Goal: Find specific page/section: Locate a particular part of the current website

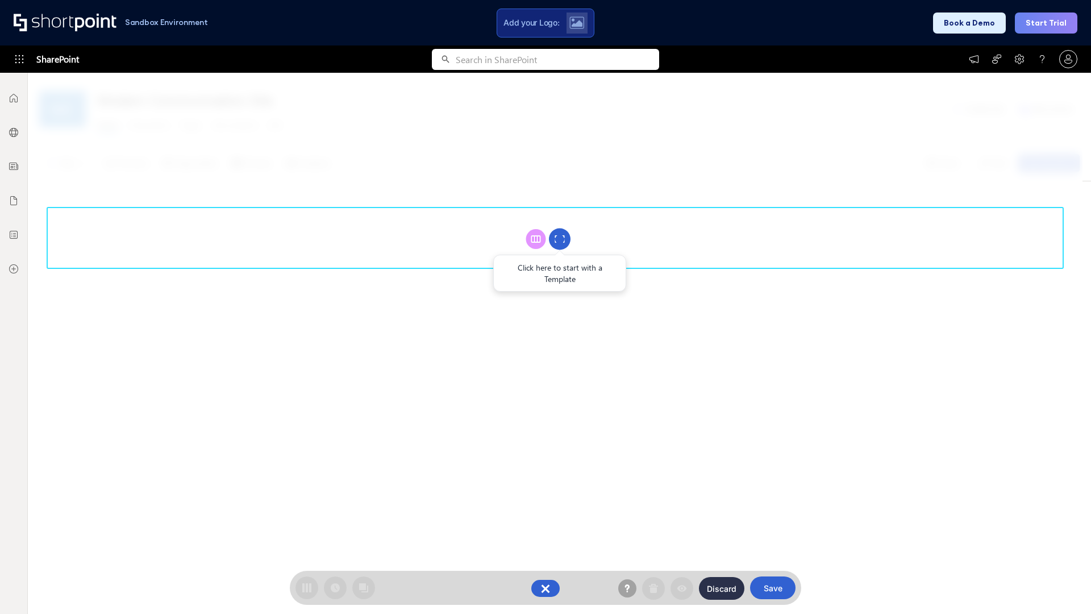
click at [560, 239] on circle at bounding box center [560, 239] width 22 height 22
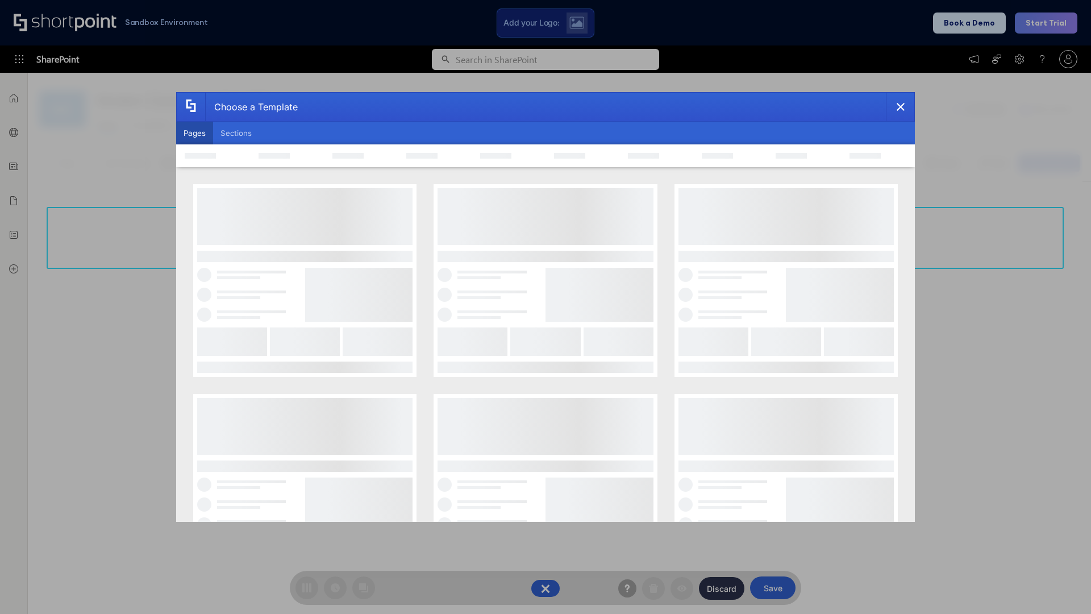
click at [194, 133] on button "Pages" at bounding box center [194, 133] width 37 height 23
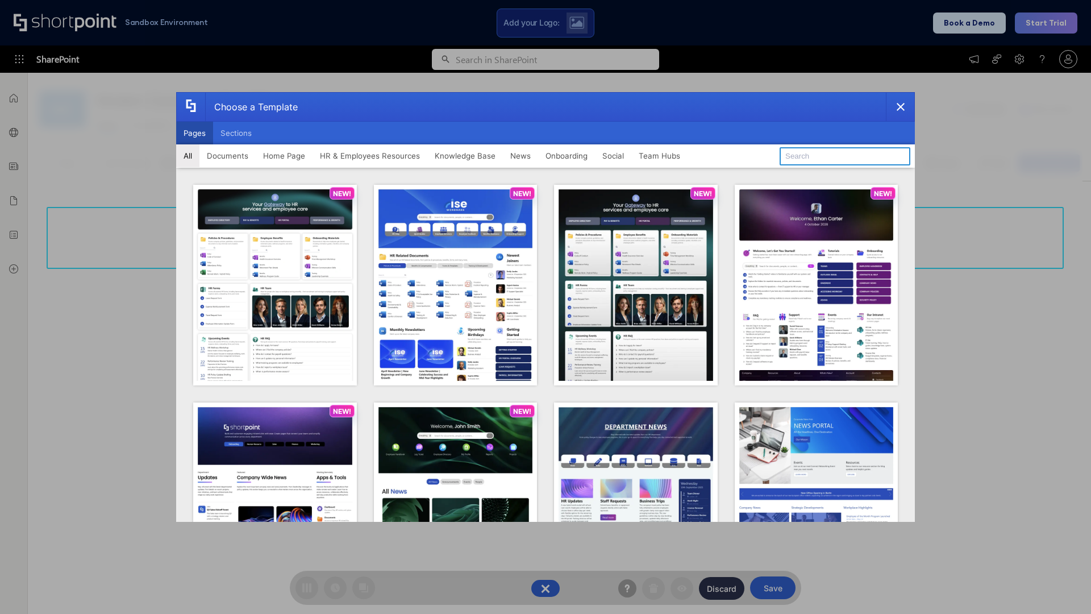
type input "News Portal 6"
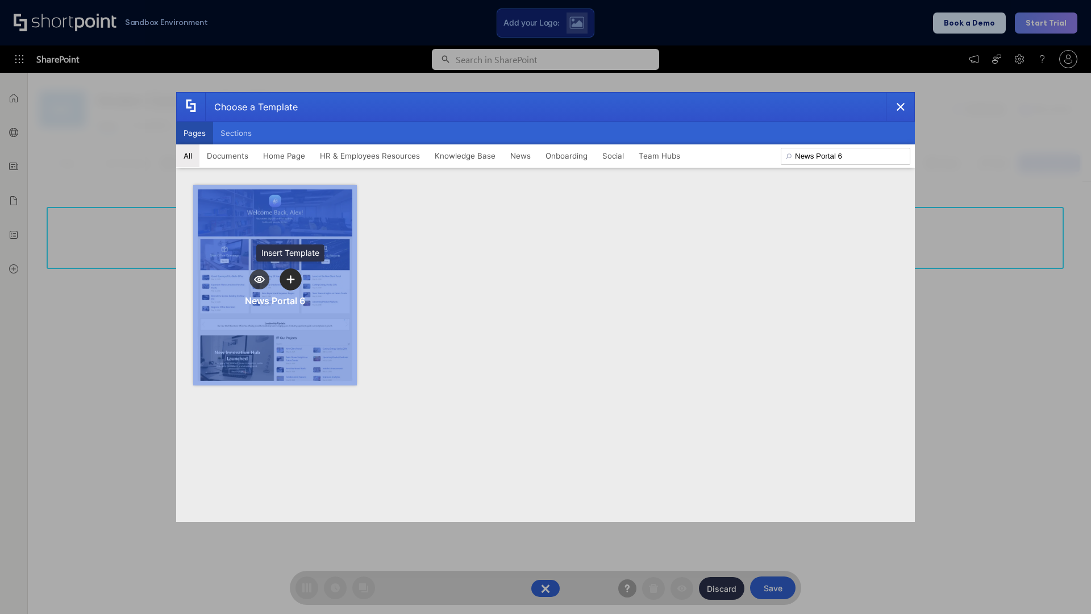
click at [290, 279] on icon "template selector" at bounding box center [290, 279] width 8 height 8
